Goal: Task Accomplishment & Management: Use online tool/utility

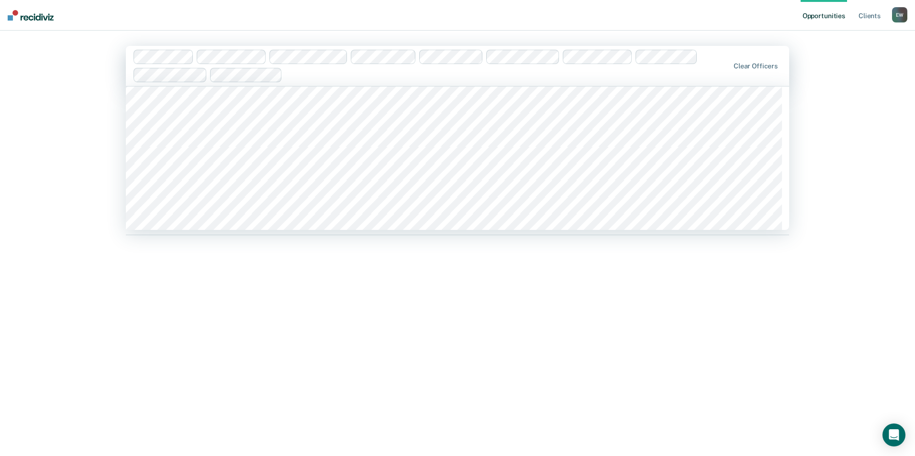
scroll to position [1244, 0]
click at [401, 319] on div "Hi, [PERSON_NAME]. We’ve found some outstanding items across 10 caseloads 115 c…" at bounding box center [457, 272] width 663 height 349
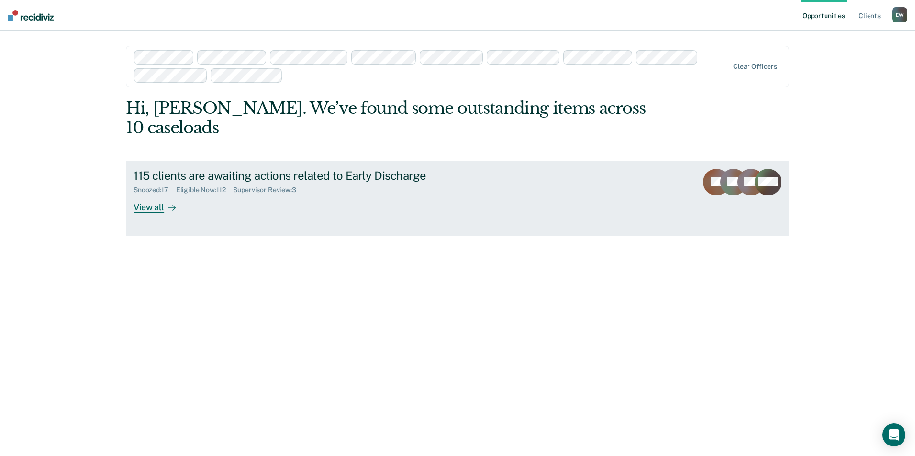
click at [145, 194] on div "View all" at bounding box center [160, 203] width 54 height 19
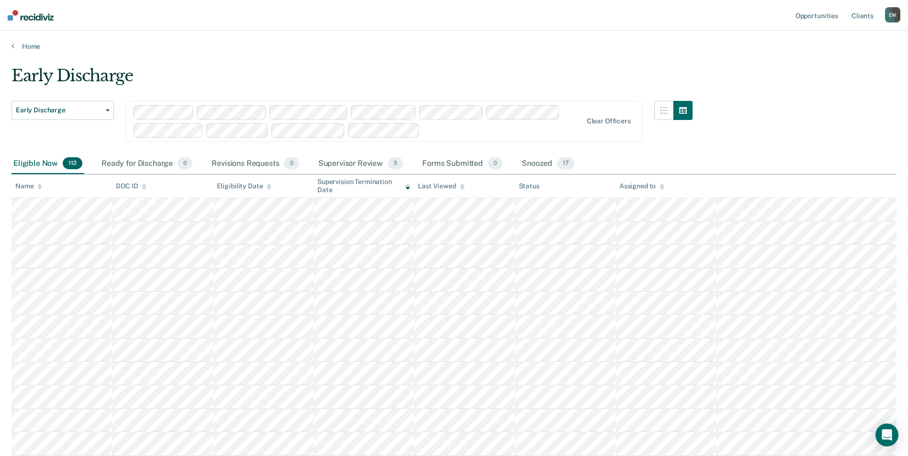
click at [76, 137] on div "Early Discharge Early Discharge" at bounding box center [62, 127] width 102 height 53
click at [358, 162] on div "Supervisor Review 3" at bounding box center [360, 164] width 89 height 21
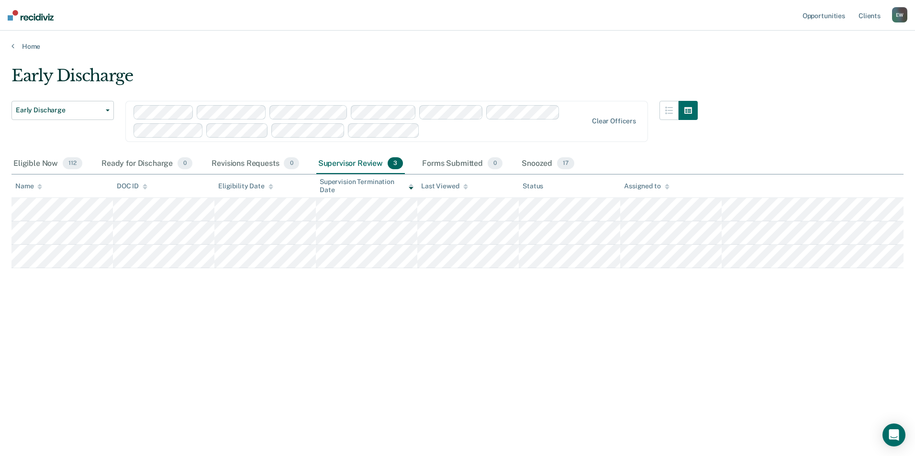
click at [176, 59] on main "Early Discharge Early Discharge Early Discharge Clear officers Eligible Now 112…" at bounding box center [457, 252] width 915 height 403
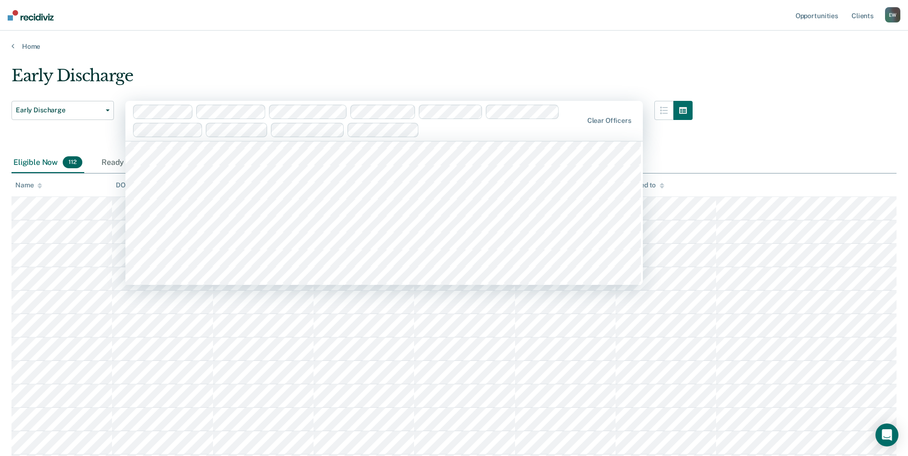
scroll to position [6172, 0]
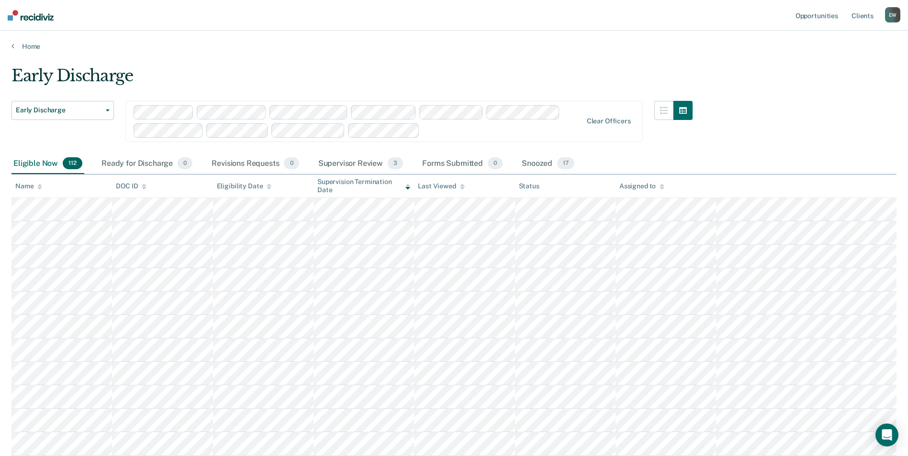
click at [80, 163] on span "112" at bounding box center [73, 163] width 20 height 12
click at [77, 164] on span "112" at bounding box center [73, 163] width 20 height 12
click at [41, 187] on icon at bounding box center [39, 187] width 5 height 6
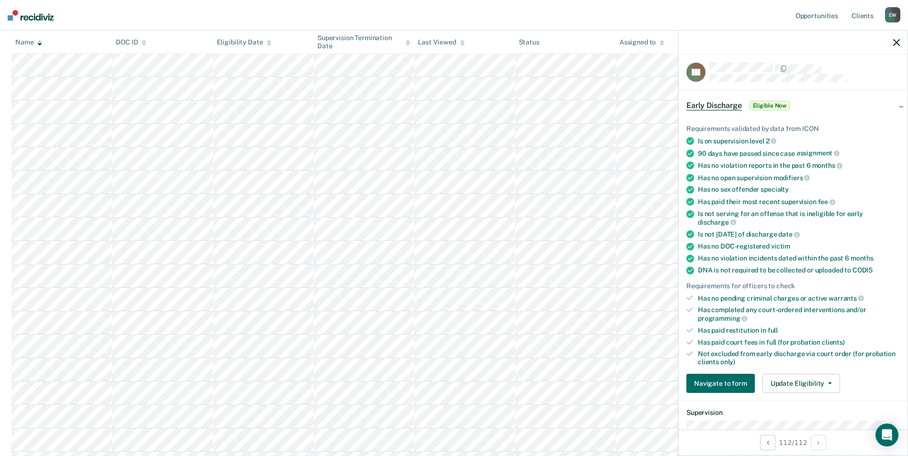
scroll to position [0, 0]
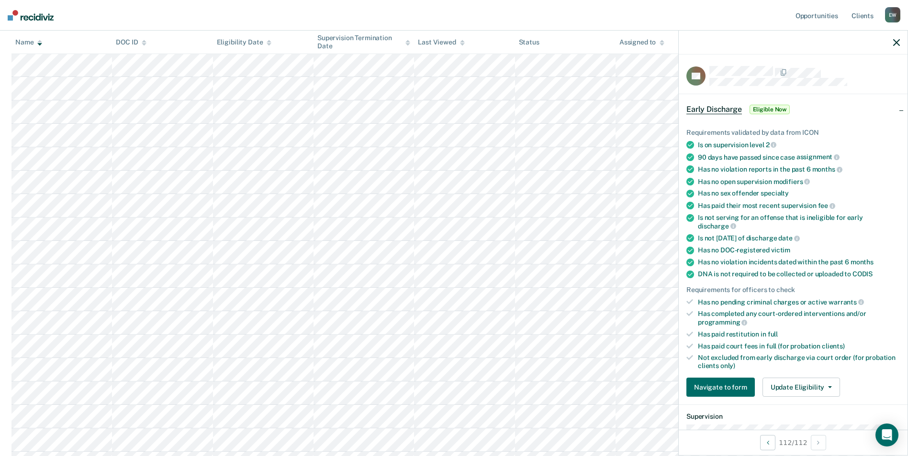
click at [717, 11] on nav "Opportunities Client s [PERSON_NAME] [PERSON_NAME] Profile How it works Log Out" at bounding box center [454, 15] width 908 height 31
